Goal: Task Accomplishment & Management: Manage account settings

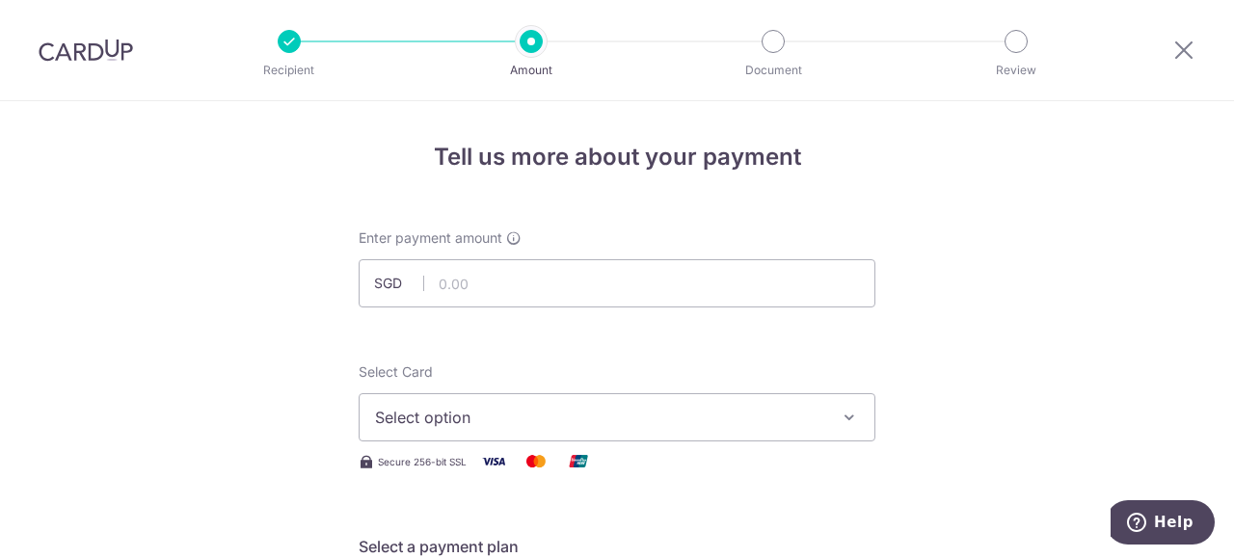
click at [1196, 54] on div at bounding box center [1184, 50] width 100 height 100
click at [1182, 51] on icon at bounding box center [1184, 50] width 23 height 24
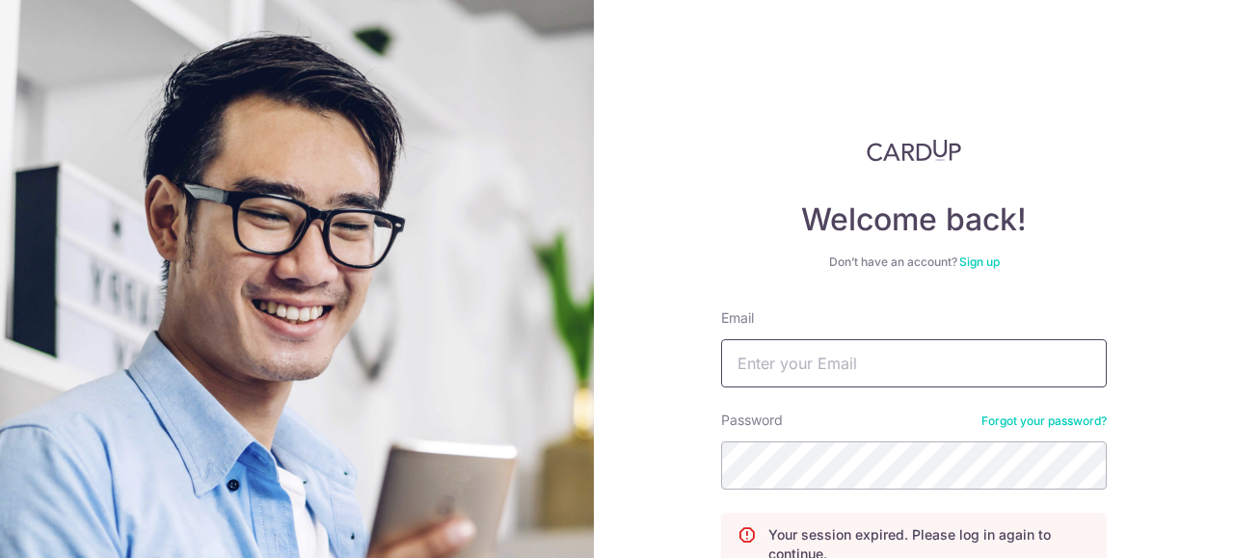
click at [756, 356] on input "Email" at bounding box center [914, 363] width 386 height 48
click at [760, 179] on div "Welcome back! Don’t have an account? Sign up Email Password Forgot your passwor…" at bounding box center [914, 432] width 386 height 586
click at [781, 371] on input "Email" at bounding box center [914, 363] width 386 height 48
click at [975, 343] on input "julie@mydreamhom3s.vom" at bounding box center [914, 363] width 386 height 48
type input "julie@mydreamhom3s.com"
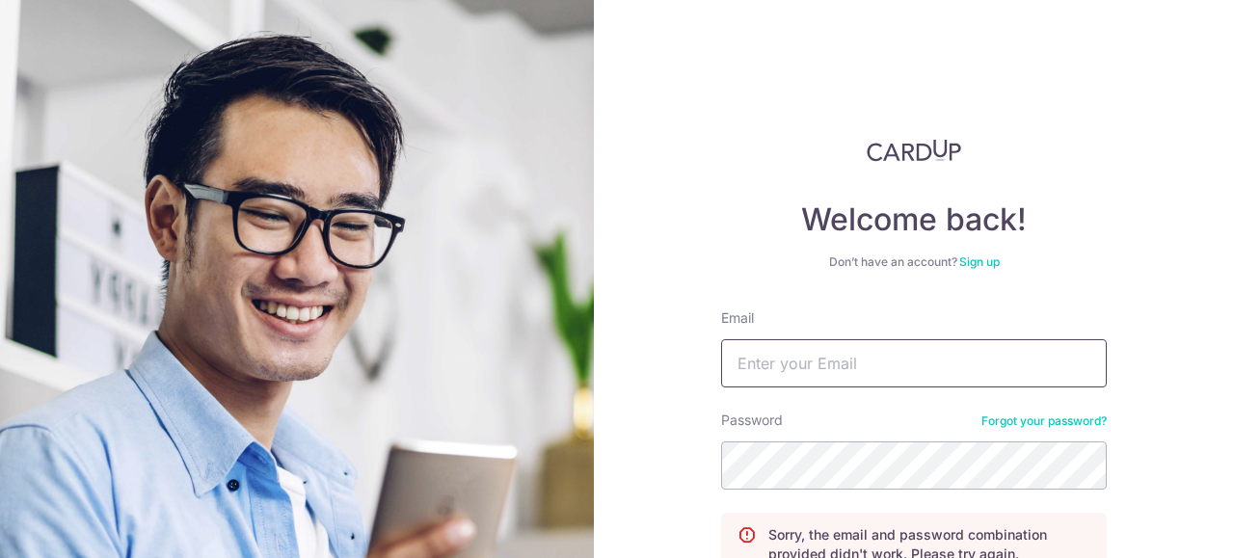
drag, startPoint x: 0, startPoint y: 0, endPoint x: 975, endPoint y: 343, distance: 1033.7
click at [975, 343] on input "Email" at bounding box center [914, 363] width 386 height 48
type input "[PERSON_NAME][EMAIL_ADDRESS][DOMAIN_NAME]"
